Goal: Find specific page/section: Find specific page/section

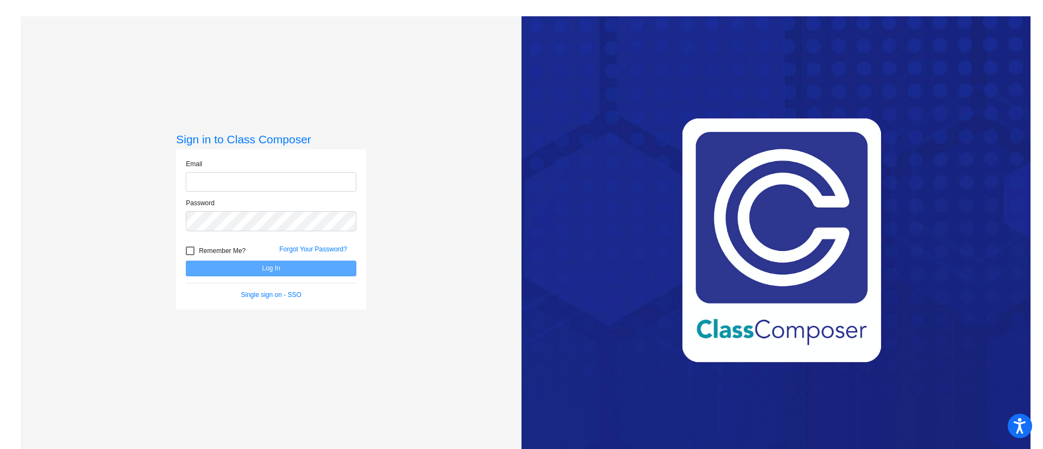
click at [318, 184] on input "email" at bounding box center [271, 182] width 171 height 20
type input "[EMAIL_ADDRESS][DOMAIN_NAME]"
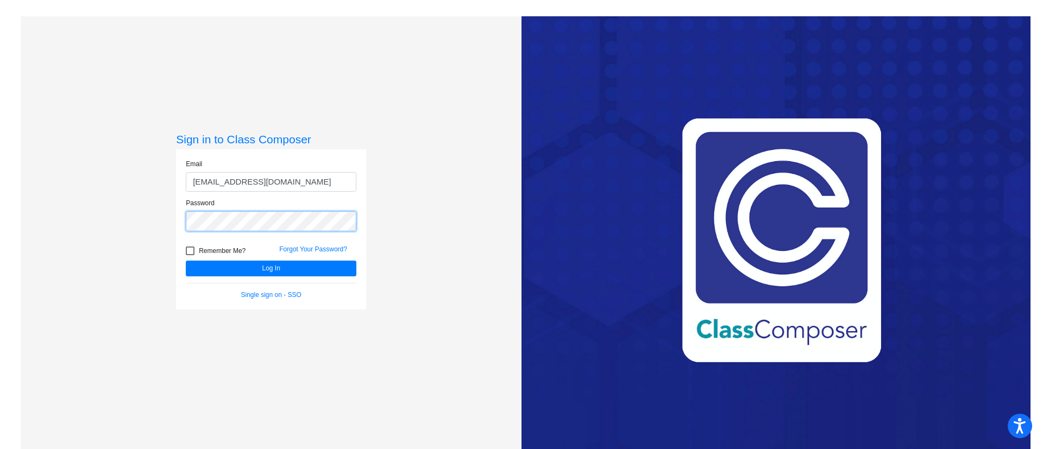
click at [186, 261] on button "Log In" at bounding box center [271, 269] width 171 height 16
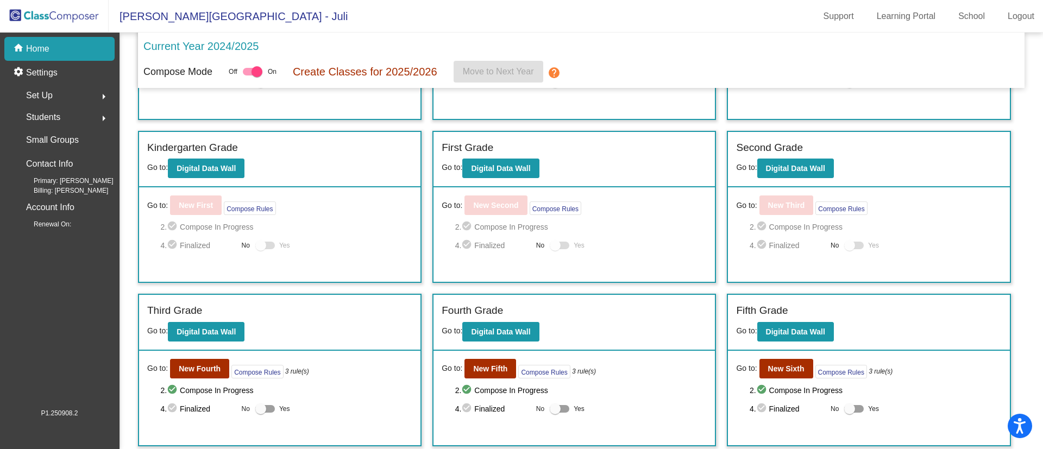
scroll to position [193, 0]
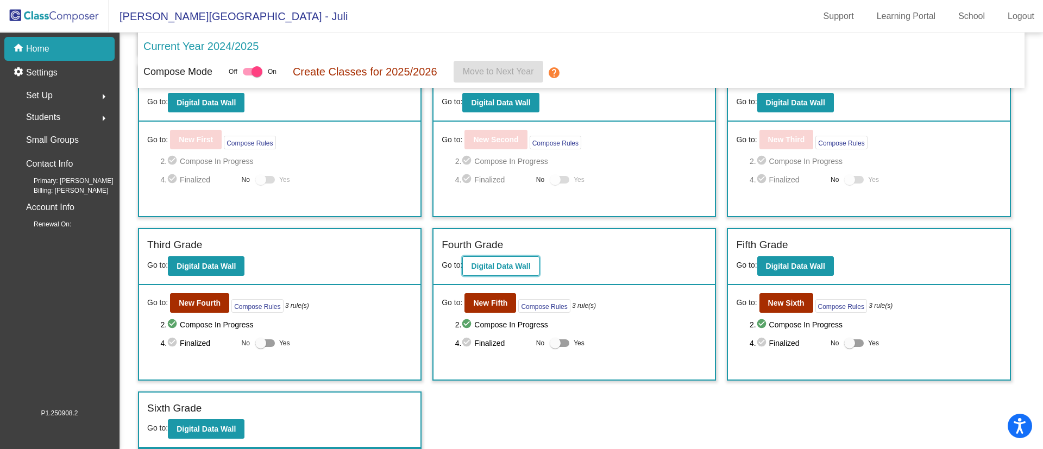
click at [528, 257] on button "Digital Data Wall" at bounding box center [500, 266] width 77 height 20
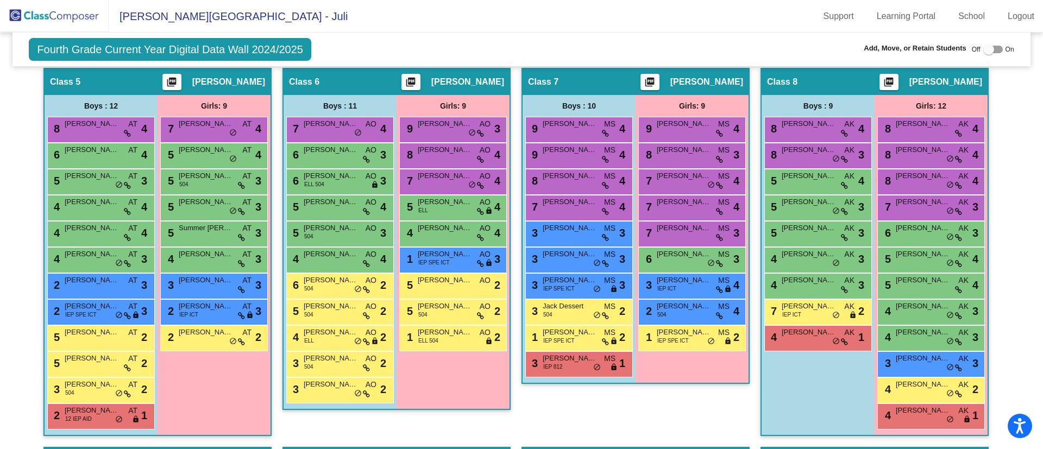
scroll to position [818, 0]
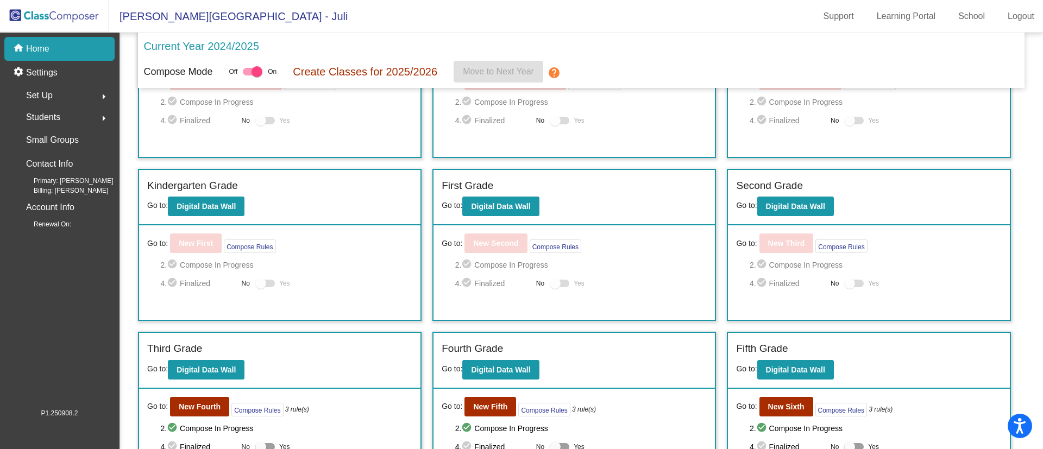
scroll to position [159, 0]
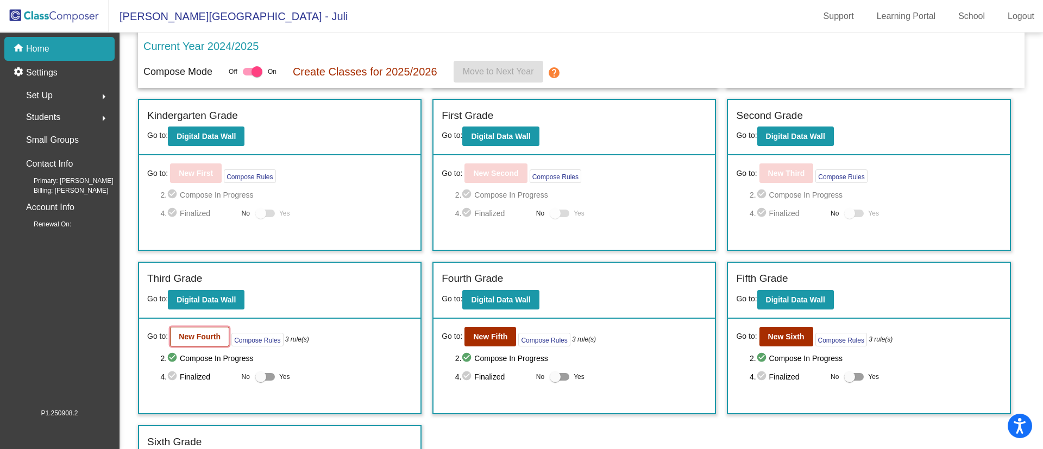
click at [202, 333] on b "New Fourth" at bounding box center [200, 336] width 42 height 9
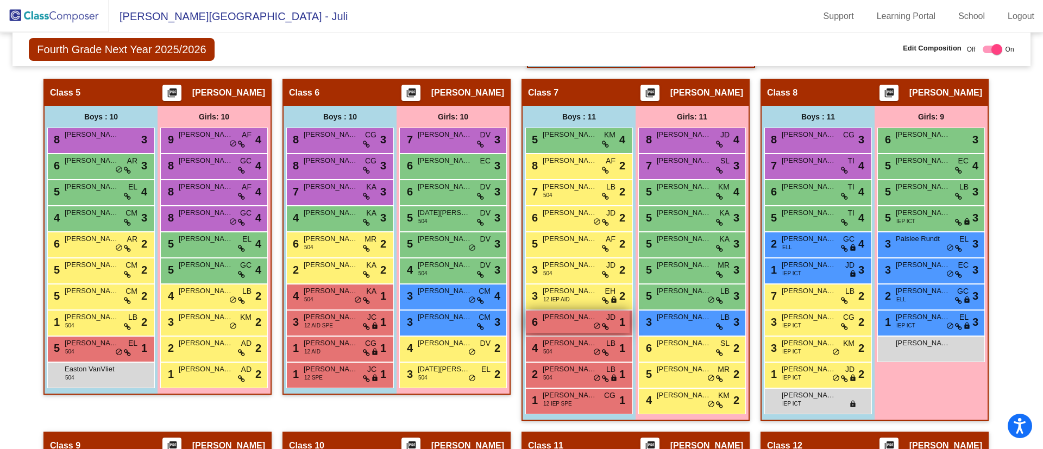
scroll to position [805, 0]
